Goal: Task Accomplishment & Management: Complete application form

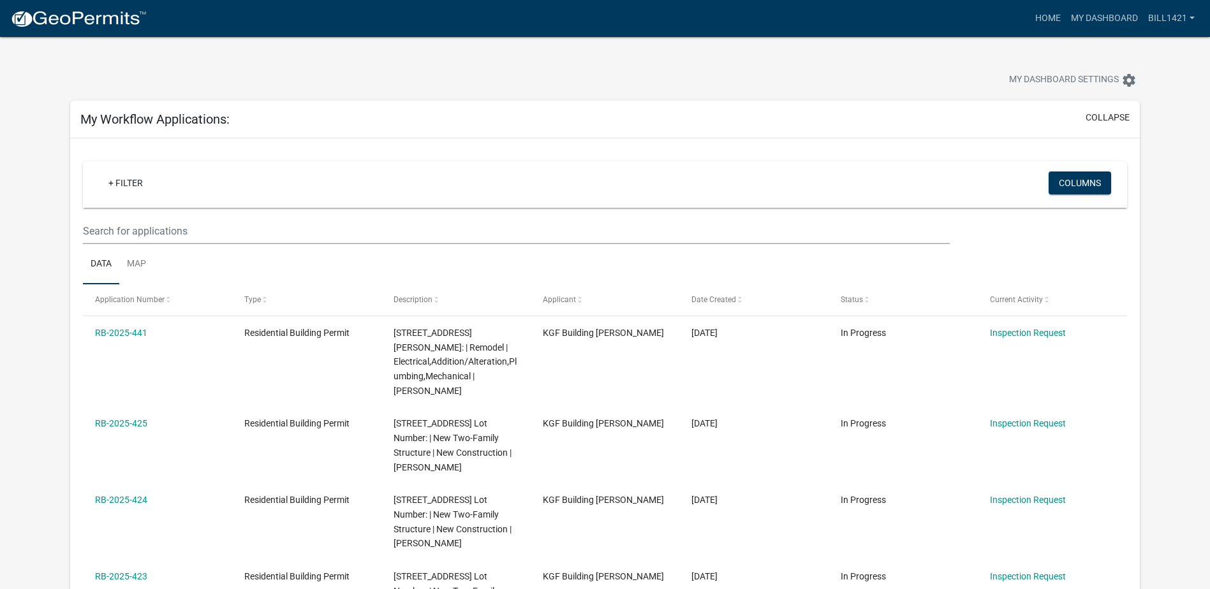
click at [70, 29] on link at bounding box center [78, 18] width 137 height 27
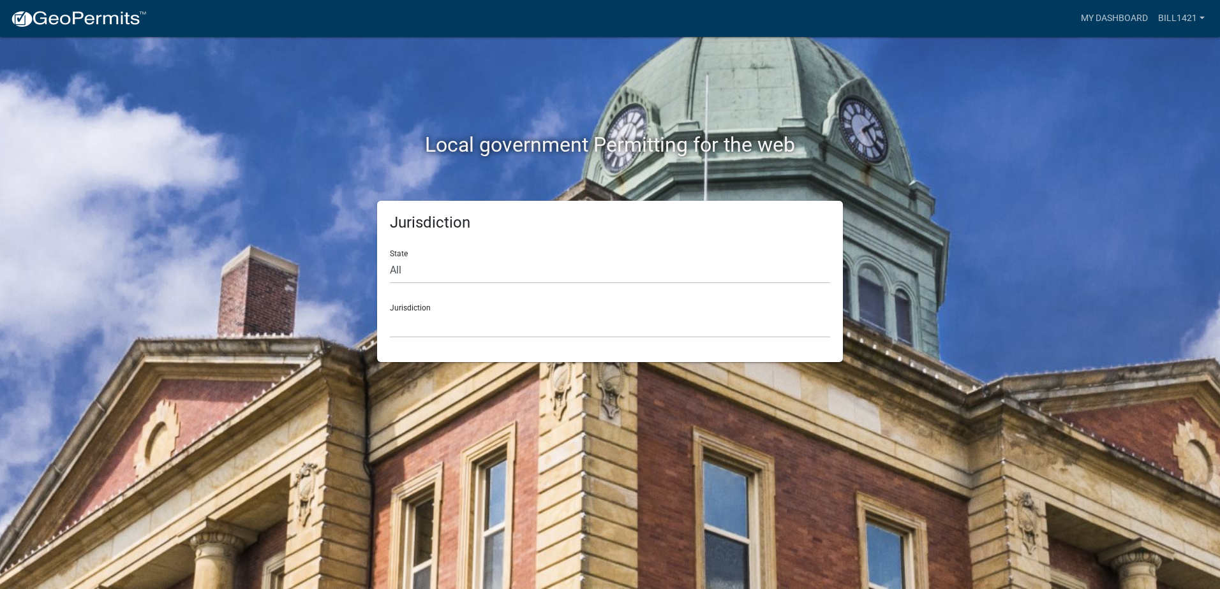
click at [435, 339] on div "Jurisdiction State All [US_STATE] [US_STATE] [US_STATE] [US_STATE] [US_STATE] […" at bounding box center [610, 281] width 466 height 161
click at [435, 330] on select "[GEOGRAPHIC_DATA], [US_STATE] [GEOGRAPHIC_DATA], [US_STATE][PERSON_NAME][GEOGRA…" at bounding box center [610, 325] width 440 height 26
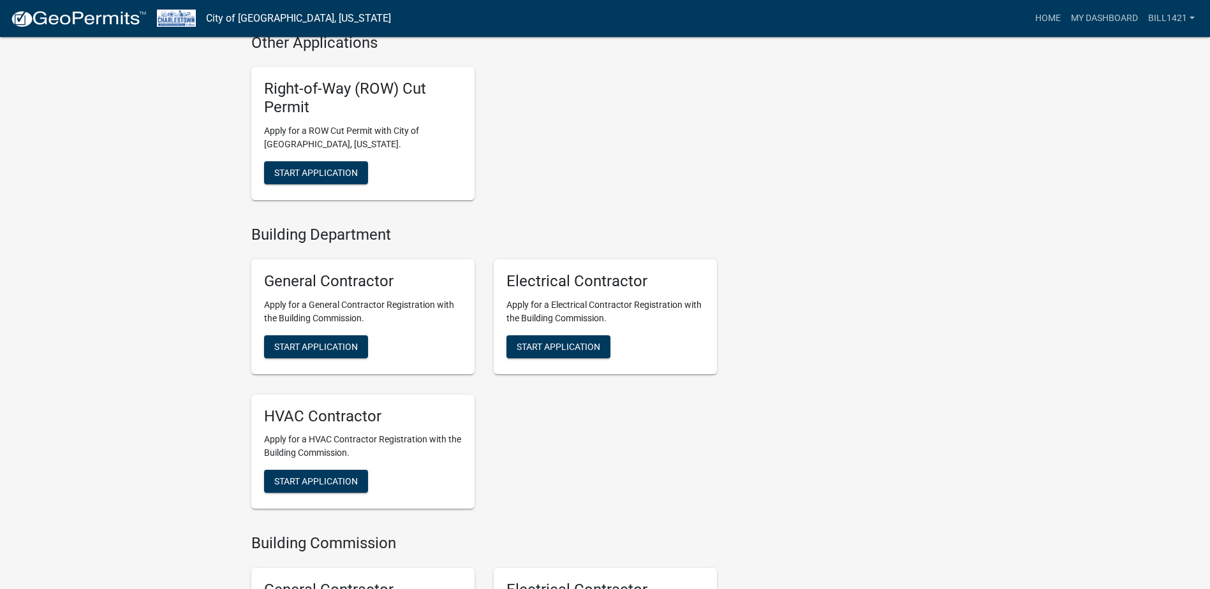
scroll to position [1276, 0]
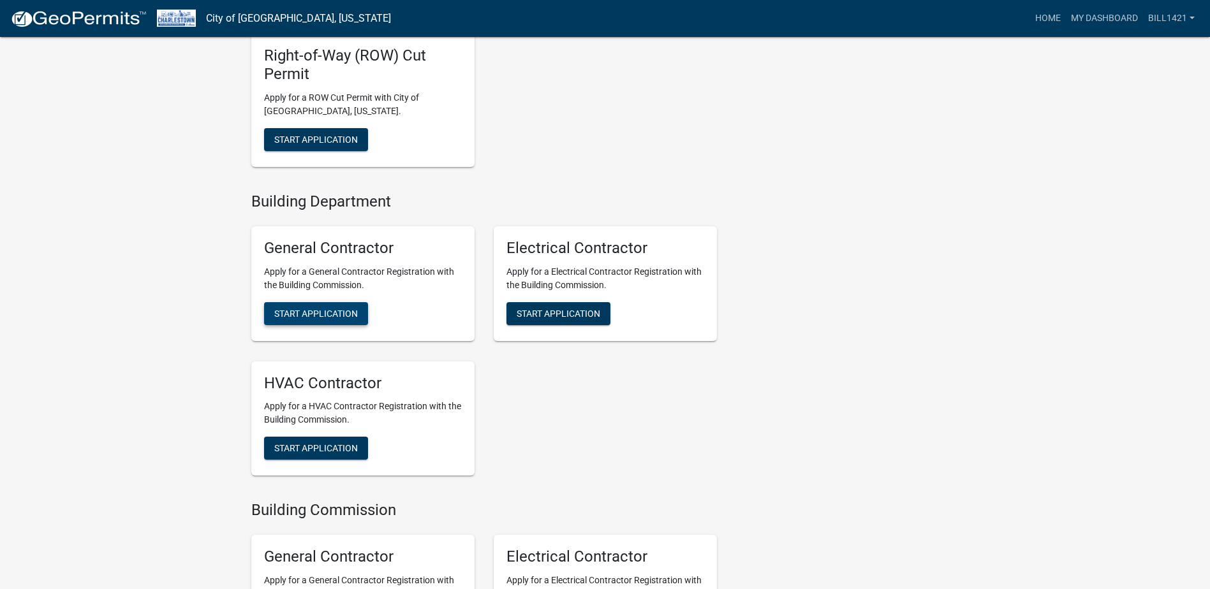
click at [316, 311] on span "Start Application" at bounding box center [316, 313] width 84 height 10
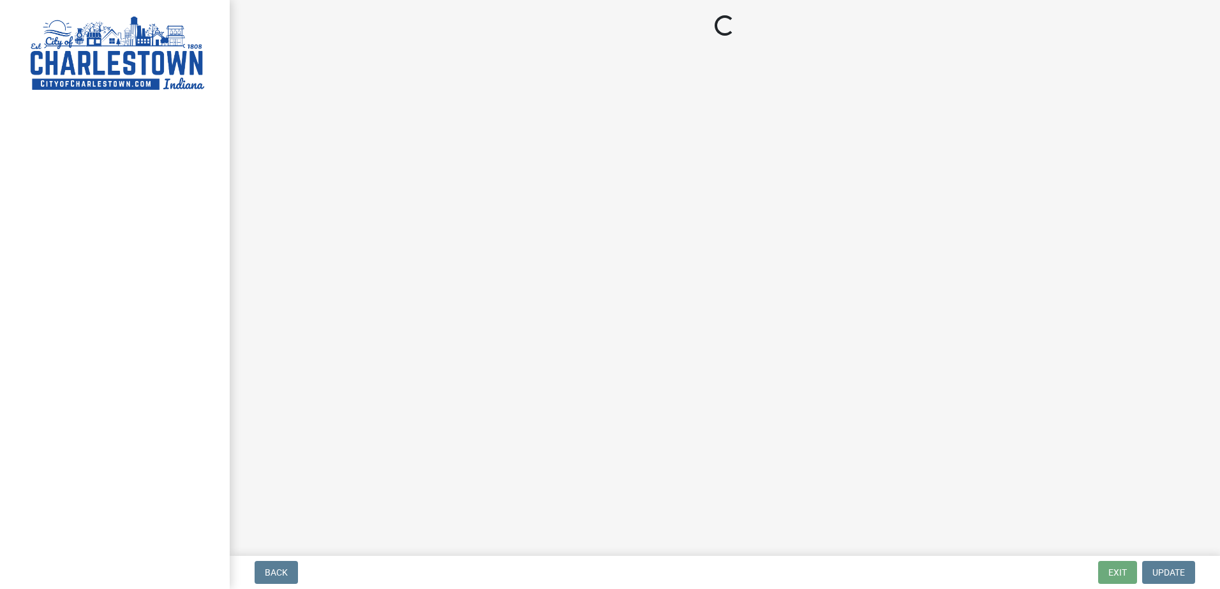
select select "IN"
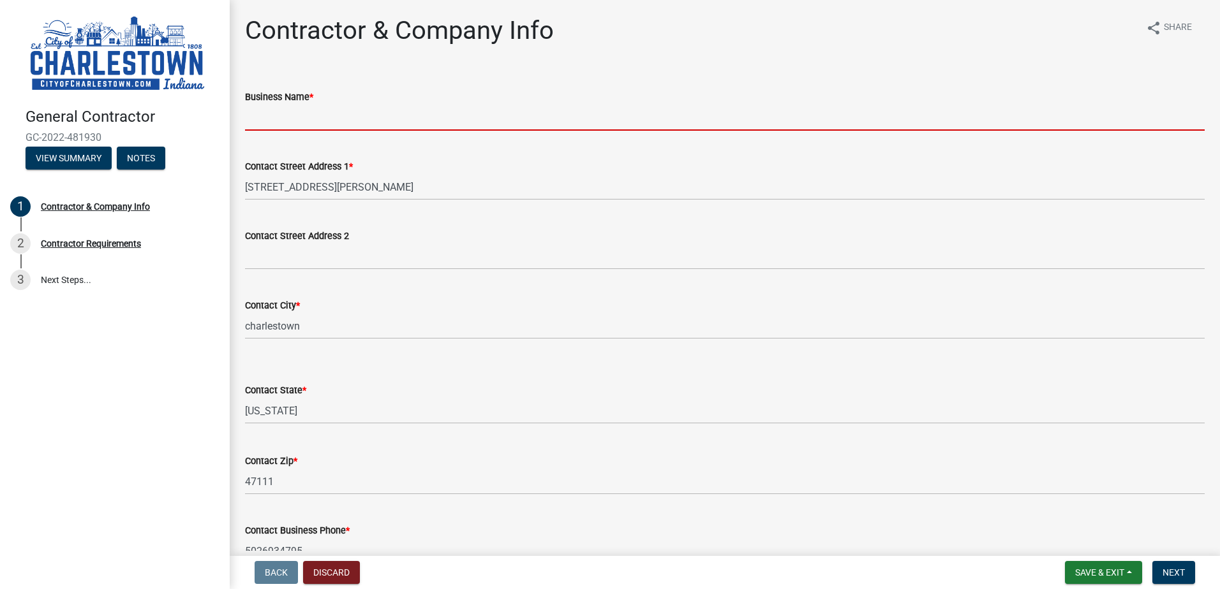
click at [308, 121] on input "Business Name *" at bounding box center [724, 118] width 959 height 26
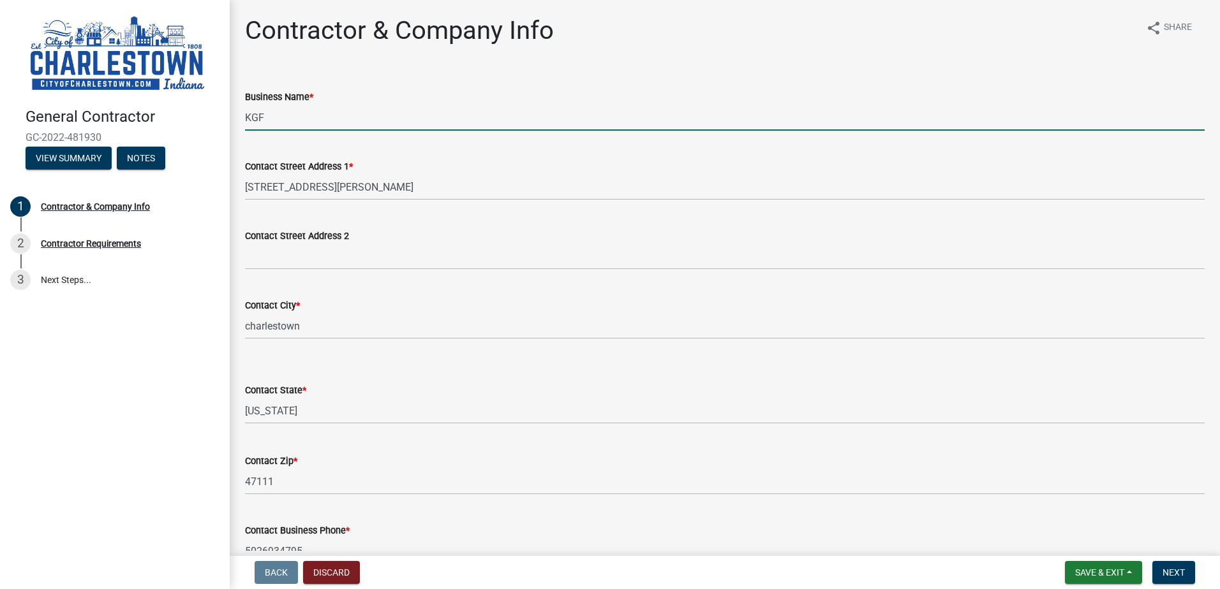
type input "KGF Building LLC"
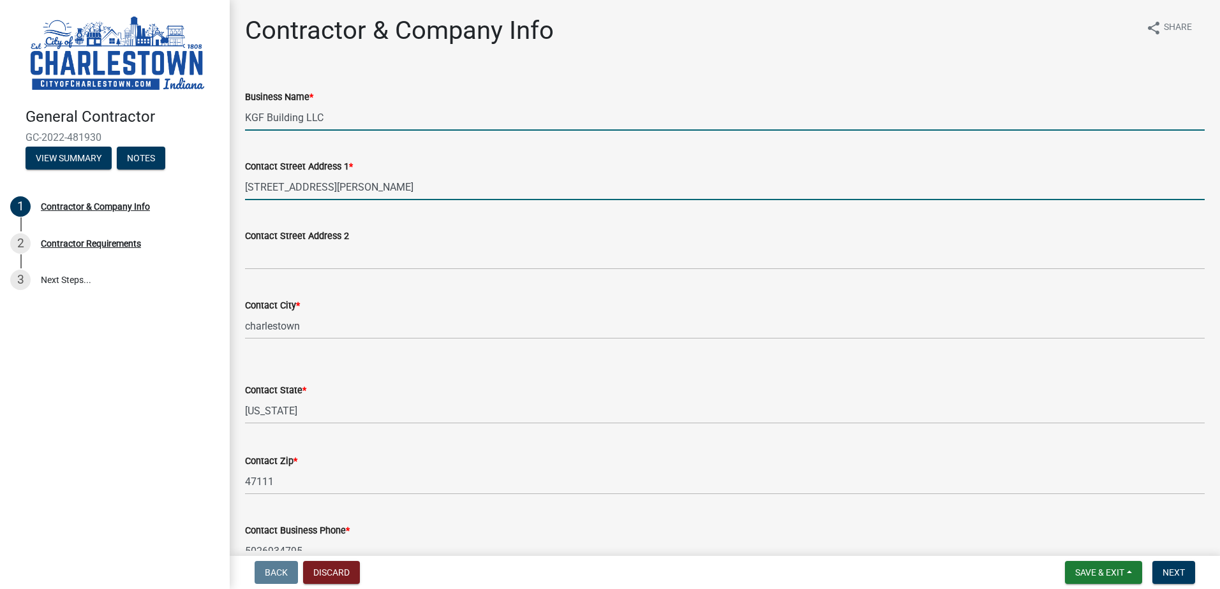
click at [374, 189] on input "[STREET_ADDRESS][PERSON_NAME]" at bounding box center [724, 187] width 959 height 26
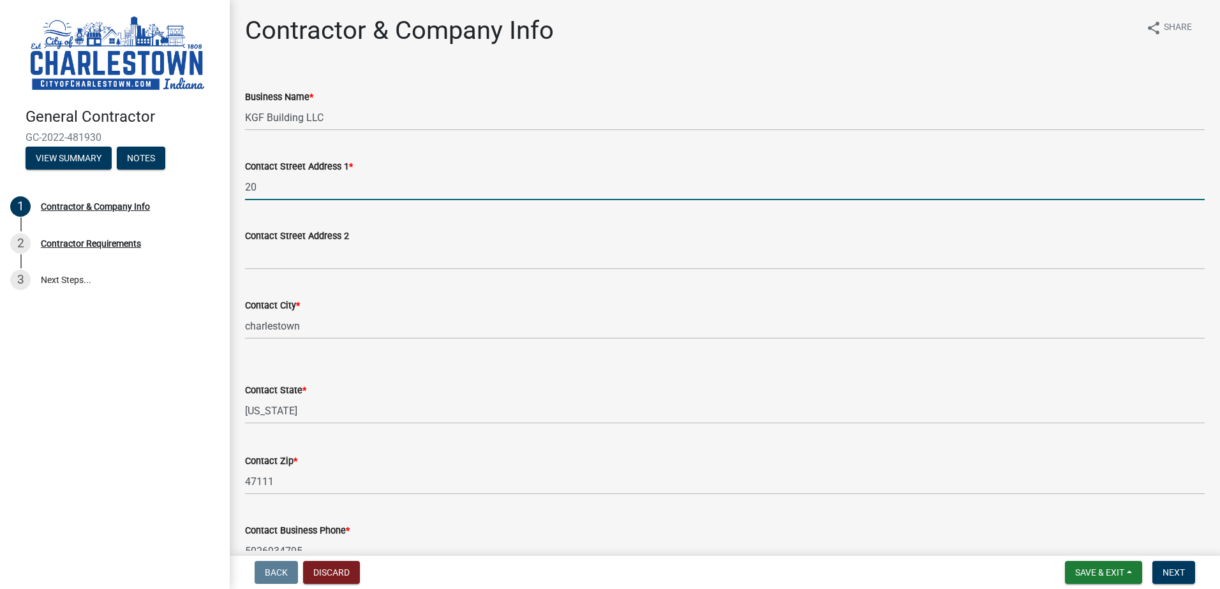
type input "2"
type input "[STREET_ADDRESS]"
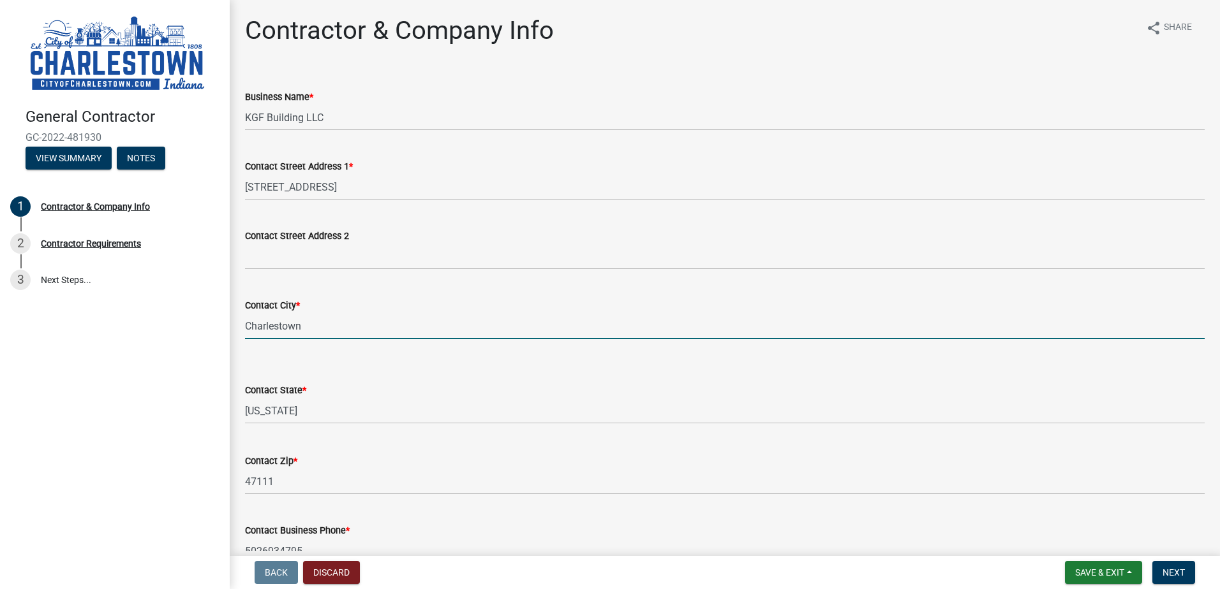
type input "Charlestown"
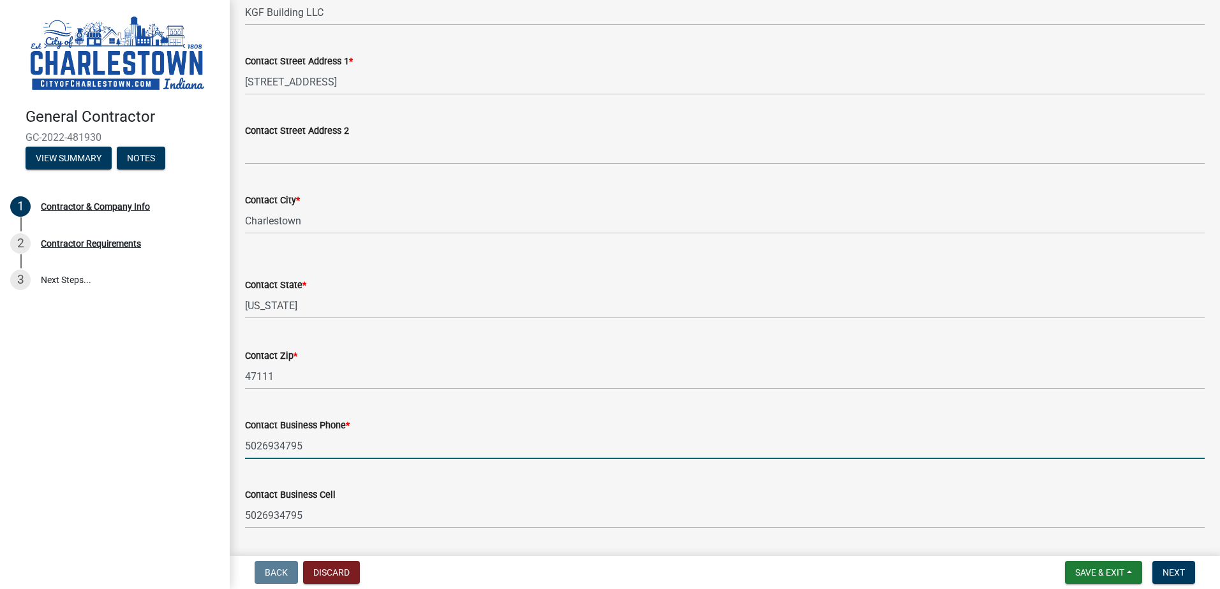
scroll to position [332, 0]
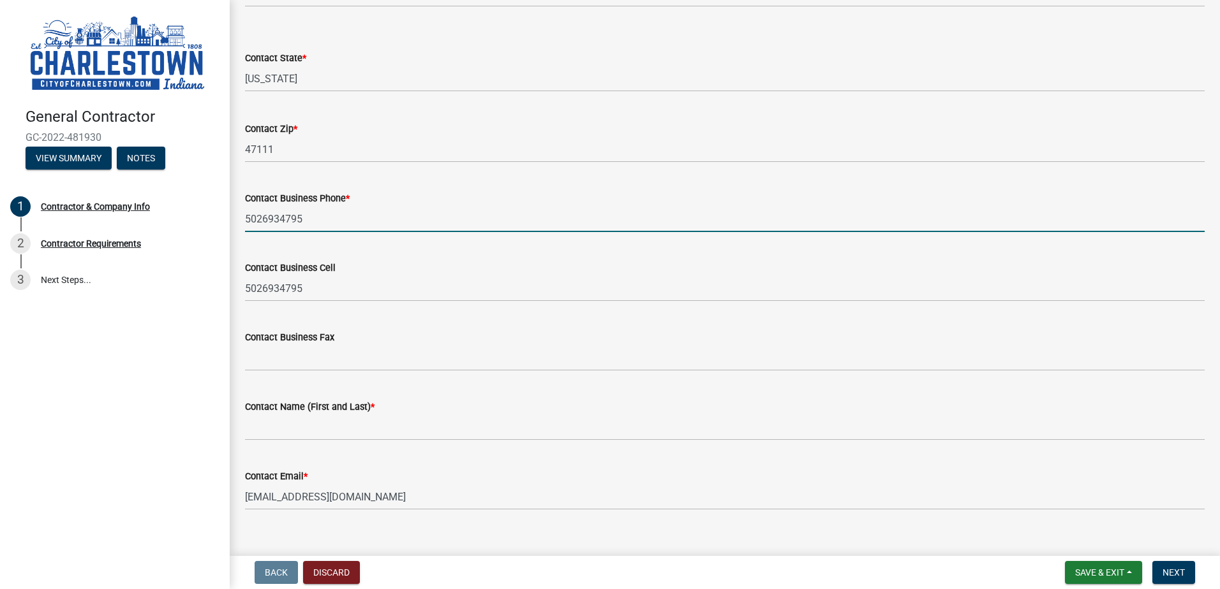
click at [318, 227] on input "5026934795" at bounding box center [724, 219] width 959 height 26
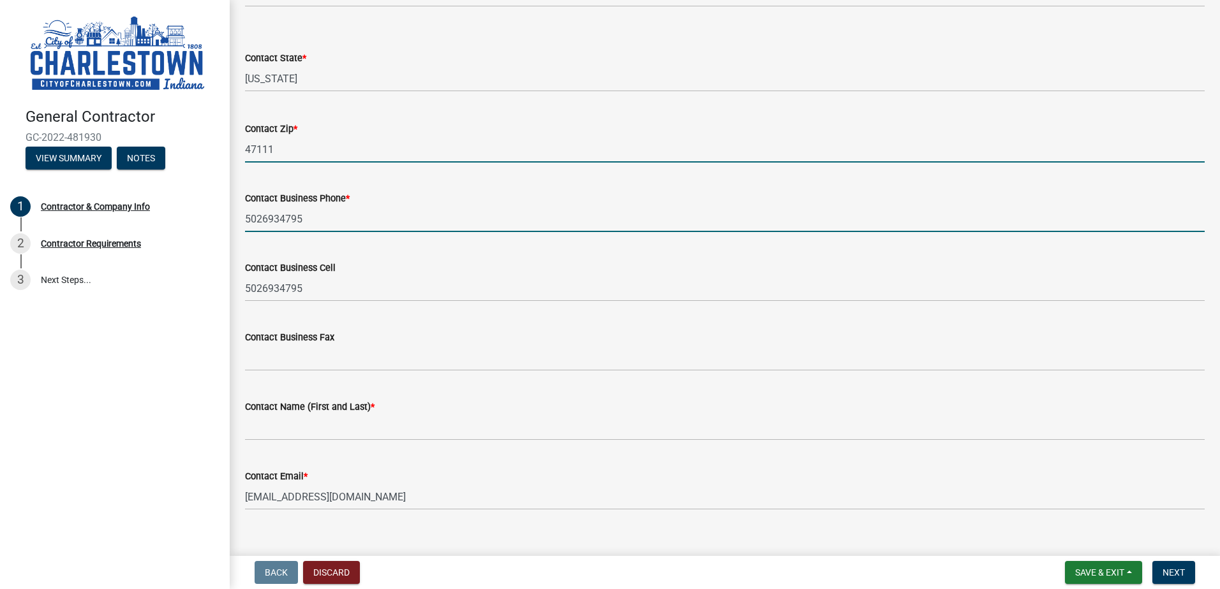
click at [597, 153] on input "47111" at bounding box center [724, 150] width 959 height 26
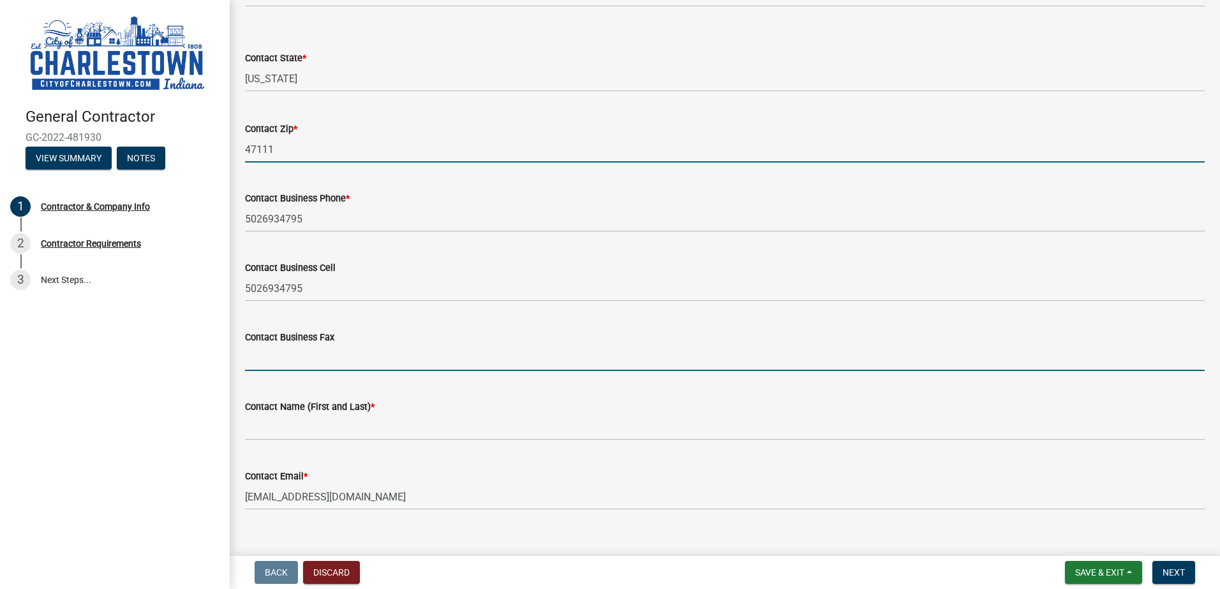
click at [388, 355] on input "Contact Business Fax" at bounding box center [724, 358] width 959 height 26
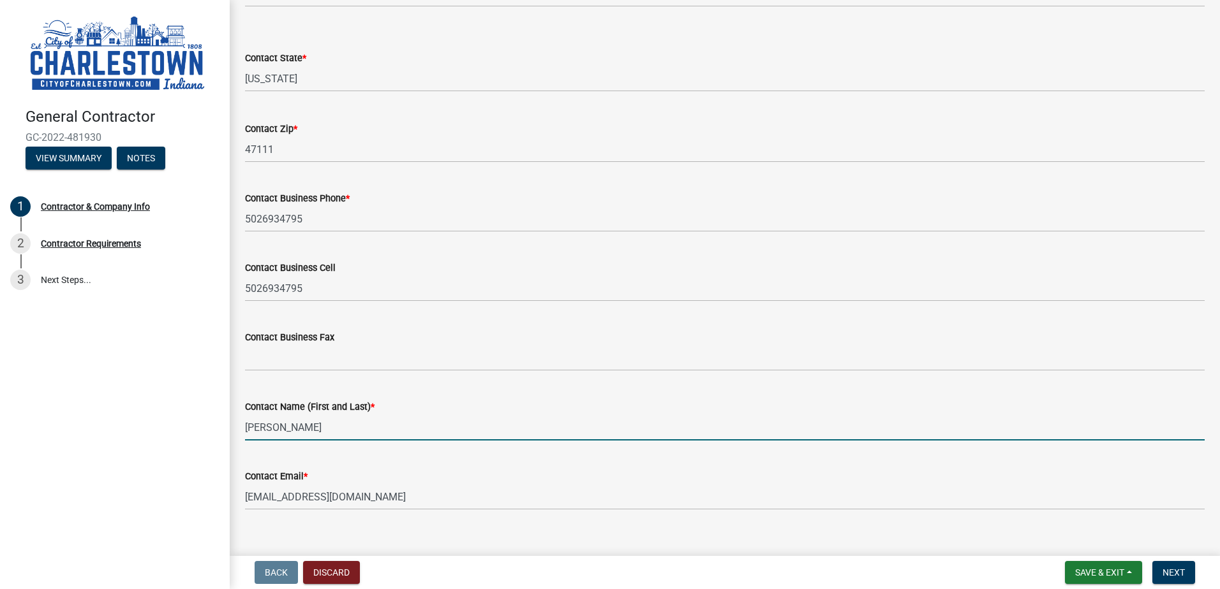
type input "[PERSON_NAME]"
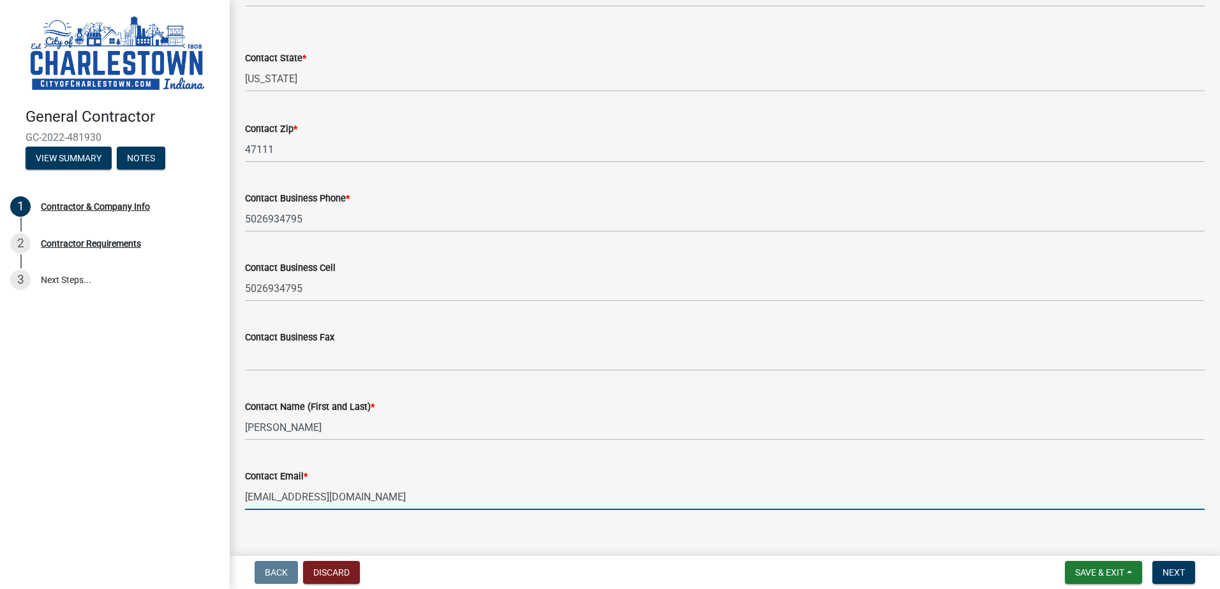
scroll to position [351, 0]
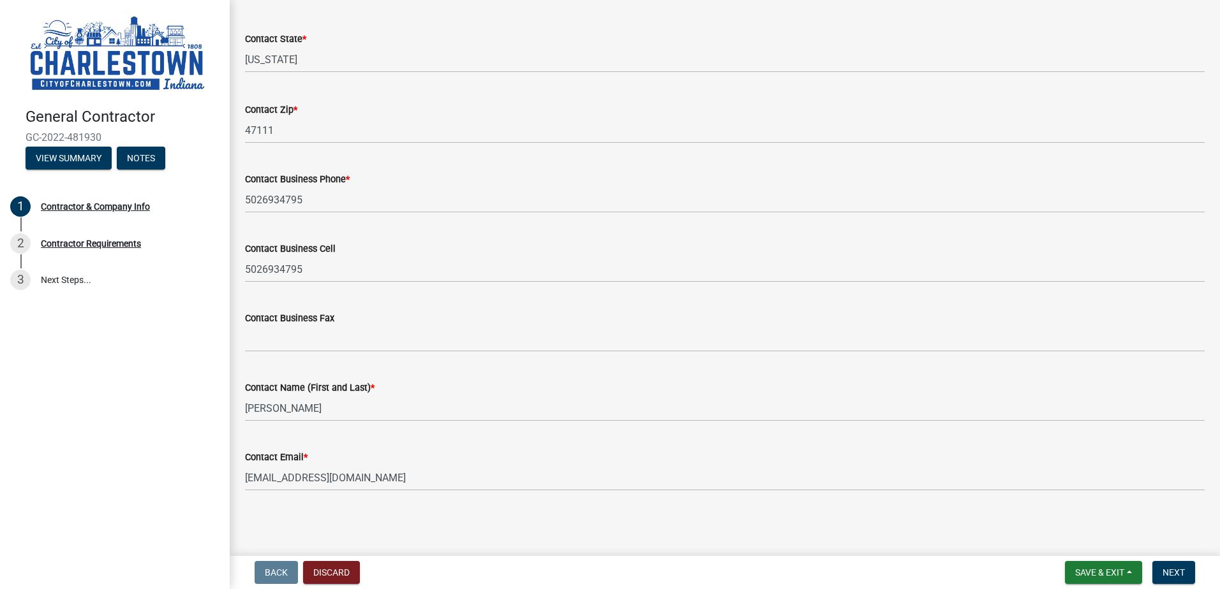
click at [461, 510] on div "Contractor & Company Info share Share Business Name * KGF Building LLC Contact …" at bounding box center [724, 88] width 979 height 849
click at [1186, 582] on button "Next" at bounding box center [1173, 572] width 43 height 23
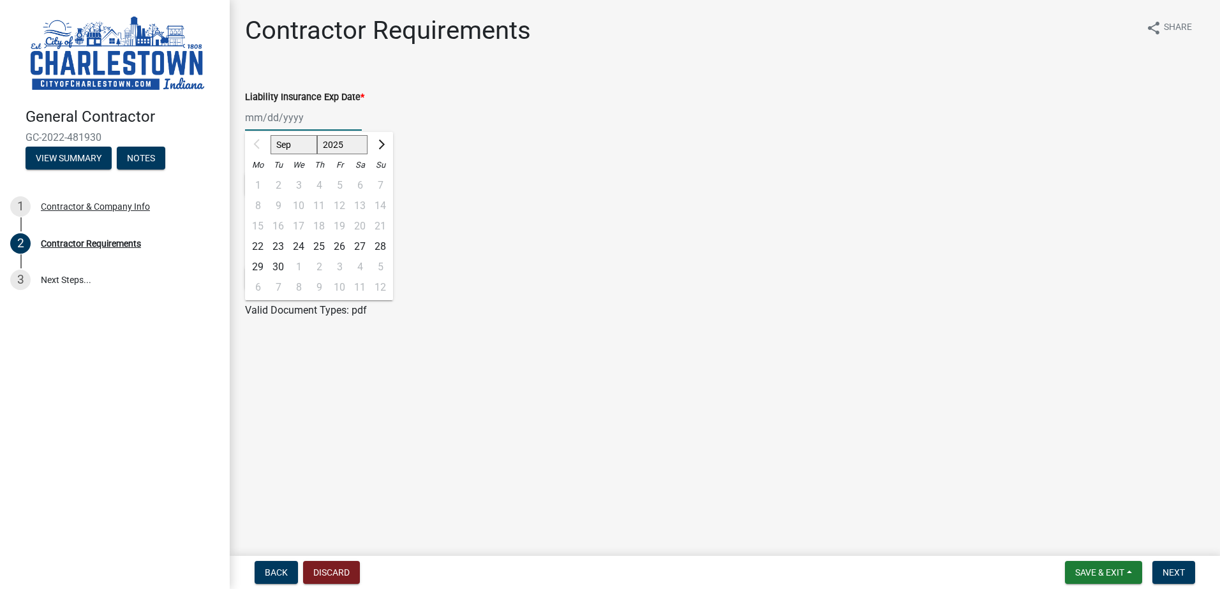
click at [277, 119] on div "Sep Oct Nov [DATE] 2026 2027 2028 2029 2030 2031 2032 2033 2034 2035 2036 2037 …" at bounding box center [303, 118] width 117 height 26
click at [527, 163] on div "Liability Ins Proof Doc *" at bounding box center [724, 165] width 959 height 15
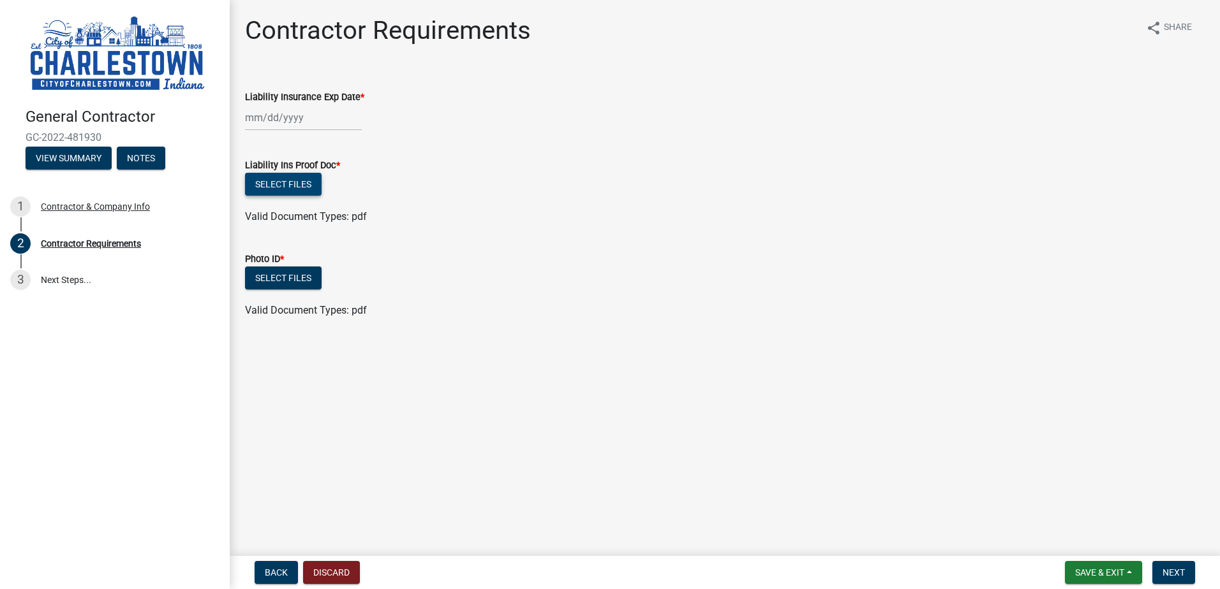
click at [301, 184] on button "Select files" at bounding box center [283, 184] width 77 height 23
click at [280, 177] on button "Select files" at bounding box center [283, 184] width 77 height 23
click at [279, 123] on div at bounding box center [303, 118] width 117 height 26
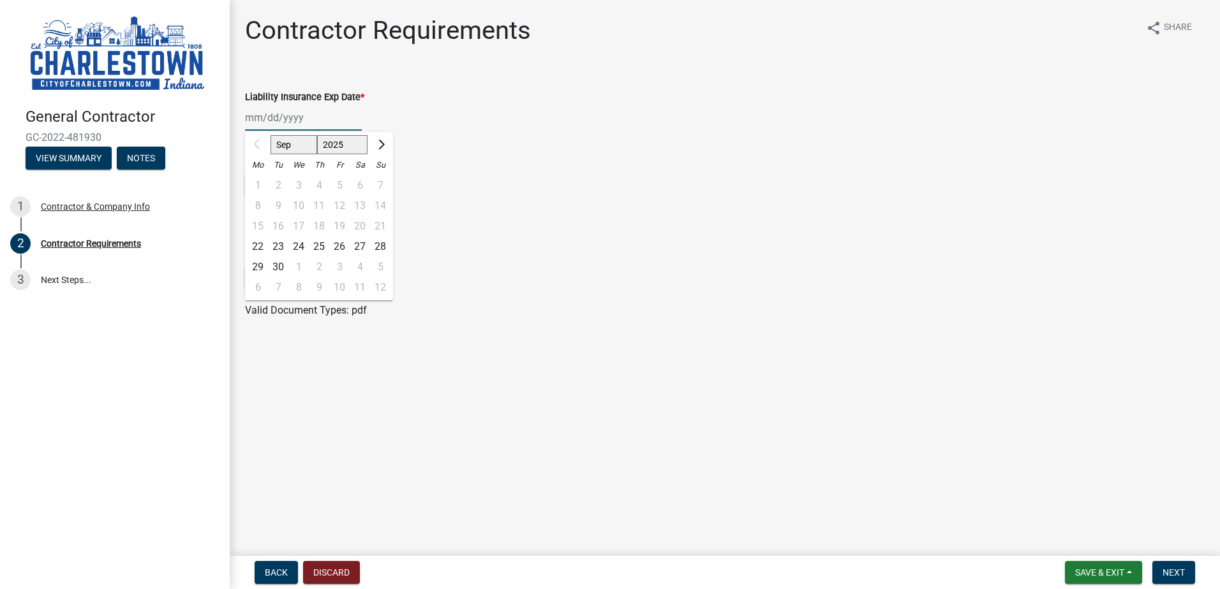
drag, startPoint x: 336, startPoint y: 142, endPoint x: 347, endPoint y: 150, distance: 14.2
click at [336, 142] on select "2025 2026 2027 2028 2029 2030 2031 2032 2033 2034 2035 2036 2037 2038 2039 2040…" at bounding box center [342, 144] width 51 height 19
select select "2026"
click at [317, 135] on select "2025 2026 2027 2028 2029 2030 2031 2032 2033 2034 2035 2036 2037 2038 2039 2040…" at bounding box center [342, 144] width 51 height 19
click at [306, 147] on select "Jan Feb Mar Apr May Jun [DATE] Aug Sep Oct Nov Dec" at bounding box center [296, 144] width 52 height 19
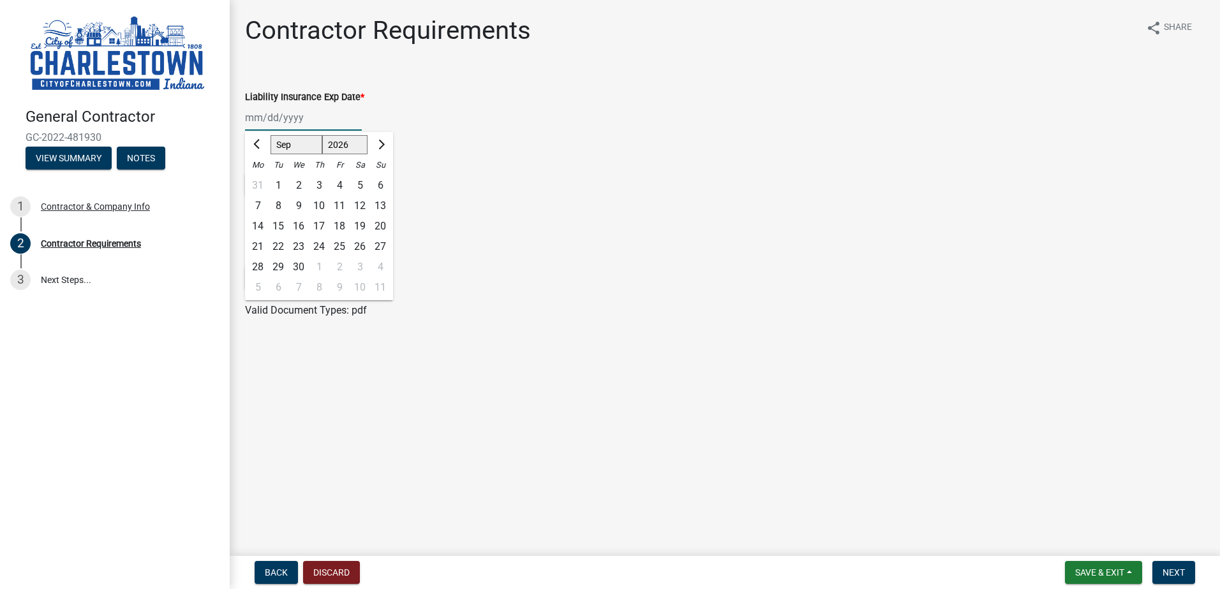
select select "4"
click at [270, 135] on select "Jan Feb Mar Apr May Jun [DATE] Aug Sep Oct Nov Dec" at bounding box center [296, 144] width 52 height 19
click at [357, 201] on div "11" at bounding box center [360, 206] width 20 height 20
type input "[DATE]"
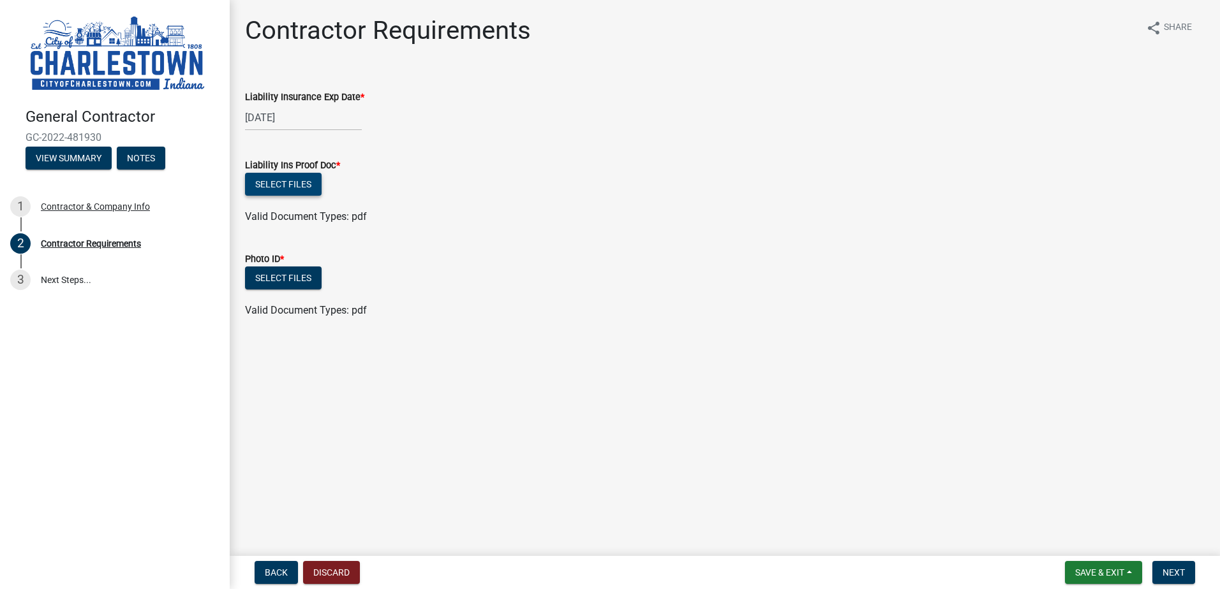
click at [307, 188] on button "Select files" at bounding box center [283, 184] width 77 height 23
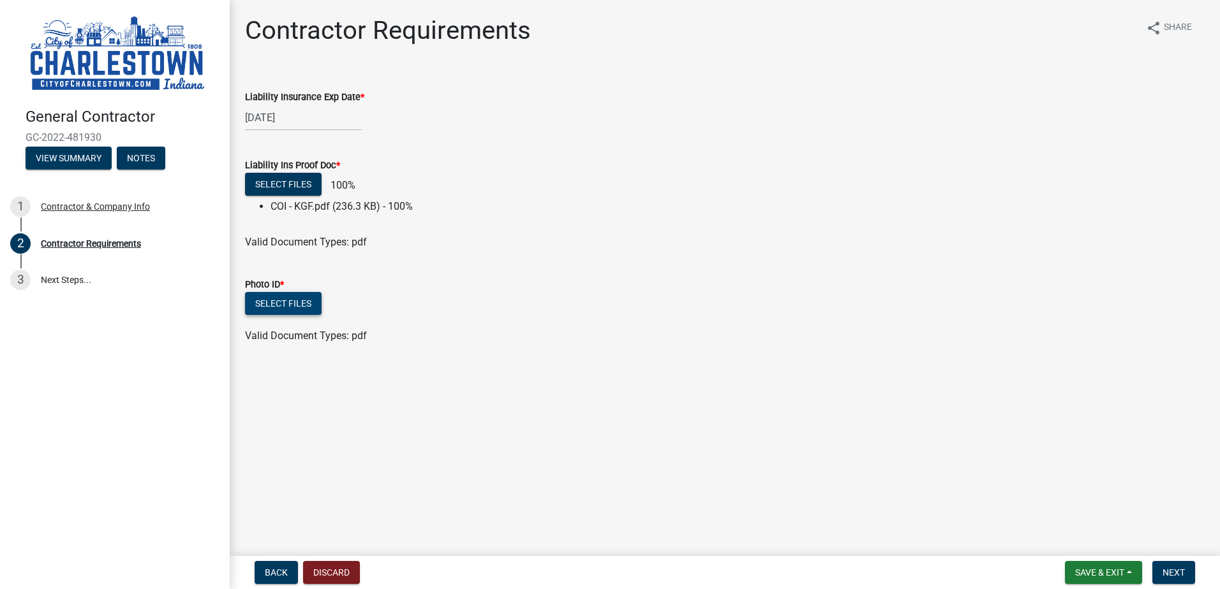
click at [302, 311] on button "Select files" at bounding box center [283, 303] width 77 height 23
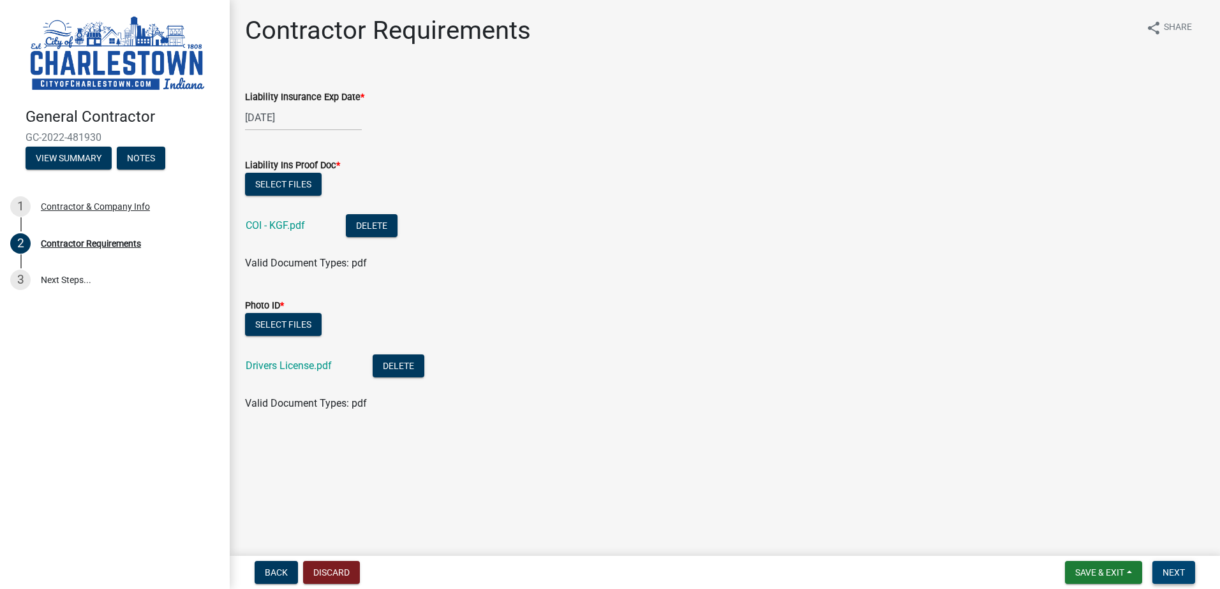
click at [1187, 581] on button "Next" at bounding box center [1173, 572] width 43 height 23
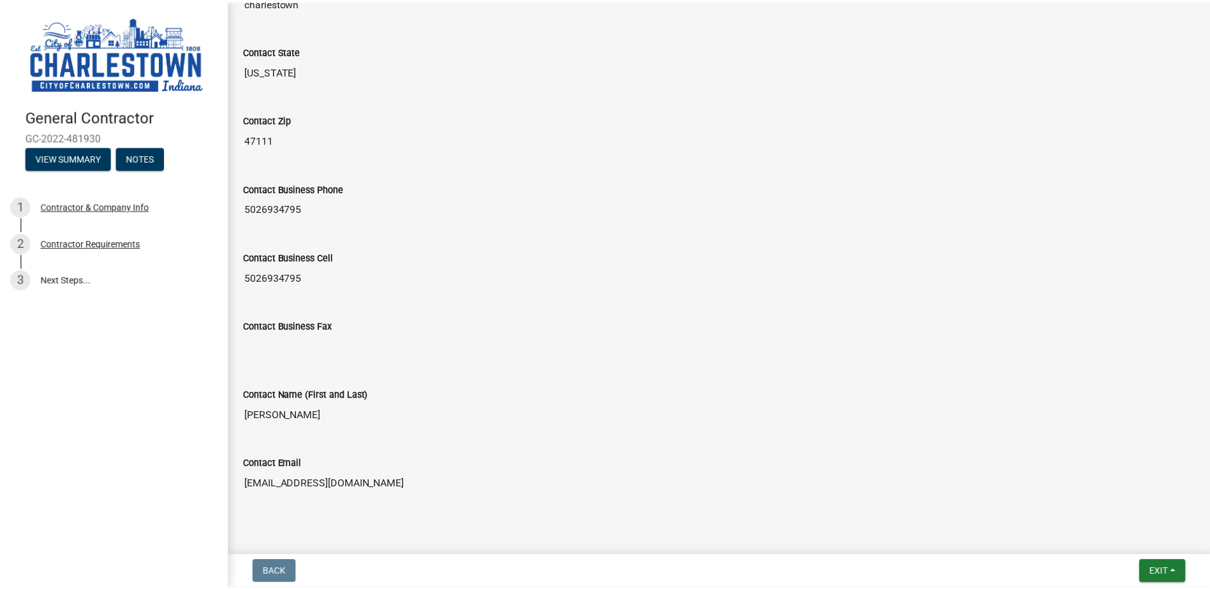
scroll to position [424, 0]
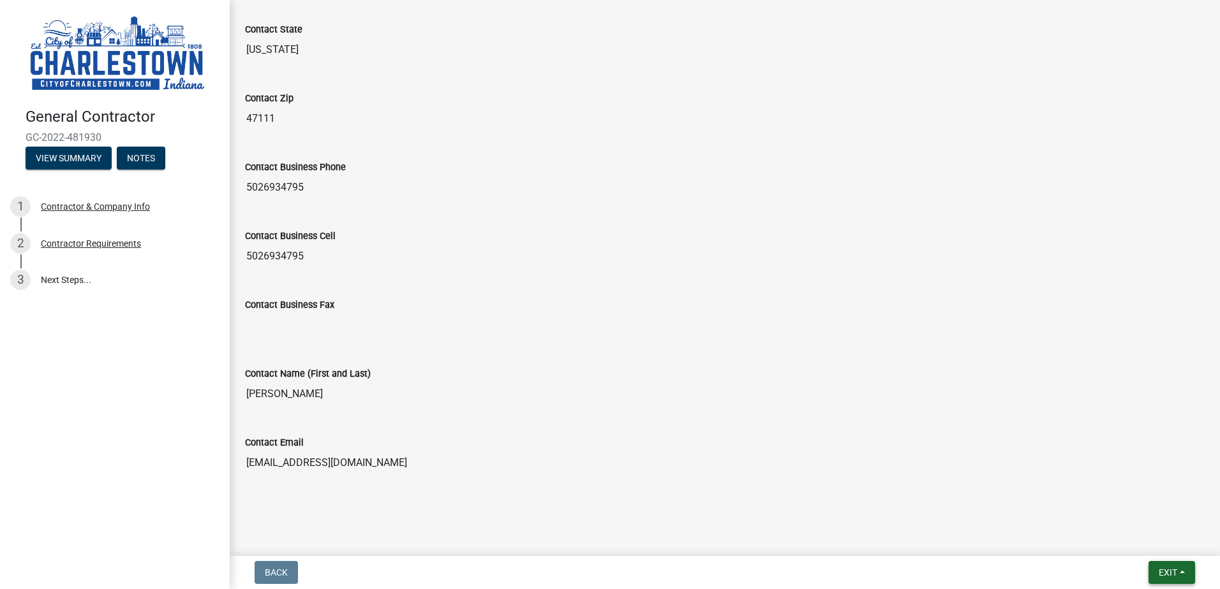
click at [1175, 574] on span "Exit" at bounding box center [1167, 573] width 18 height 10
click at [1125, 542] on button "Save & Exit" at bounding box center [1144, 539] width 102 height 31
